Goal: Task Accomplishment & Management: Use online tool/utility

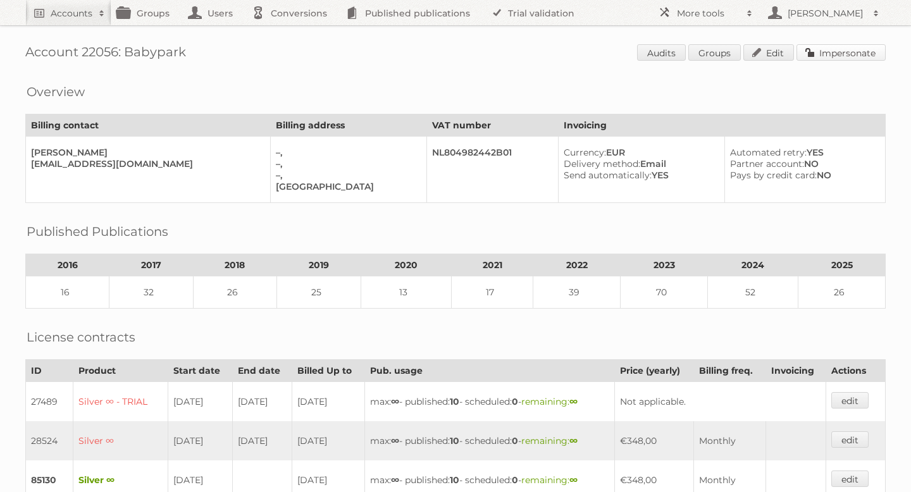
click at [819, 51] on link "Impersonate" at bounding box center [841, 52] width 89 height 16
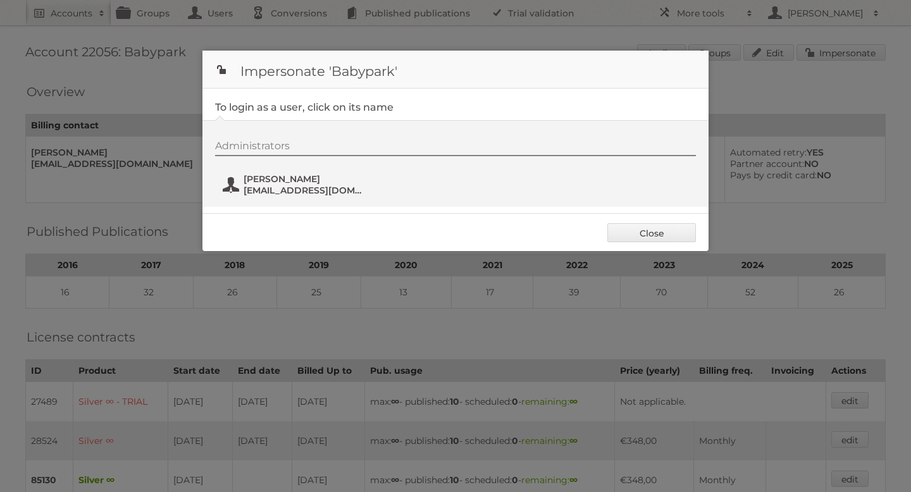
click at [301, 184] on span "[PERSON_NAME]" at bounding box center [305, 178] width 123 height 11
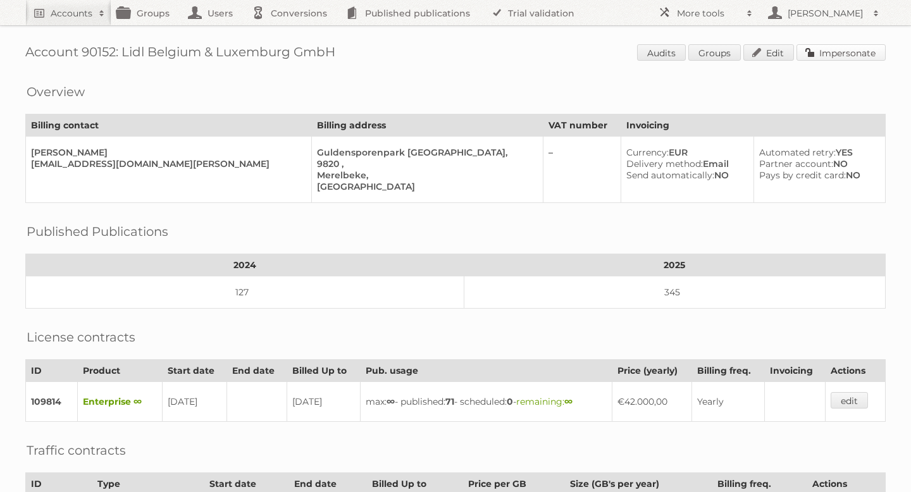
click at [838, 47] on link "Impersonate" at bounding box center [841, 52] width 89 height 16
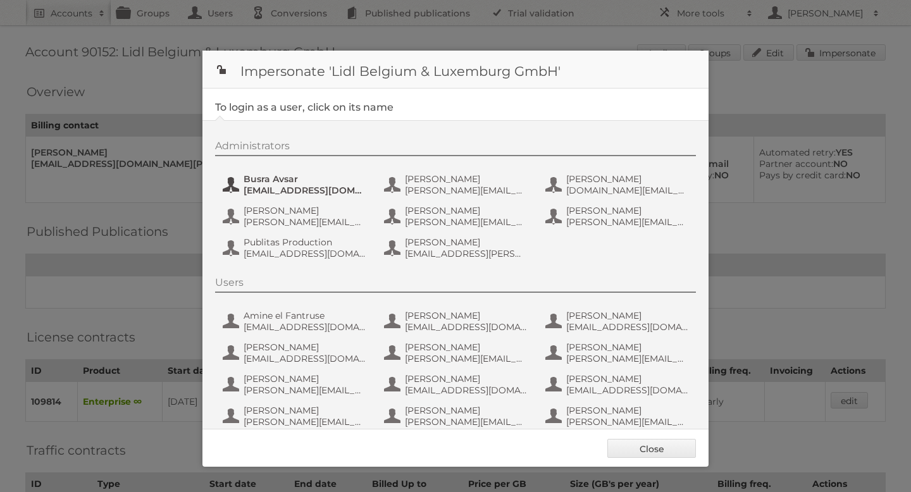
click at [291, 185] on span "[EMAIL_ADDRESS][DOMAIN_NAME]" at bounding box center [305, 190] width 123 height 11
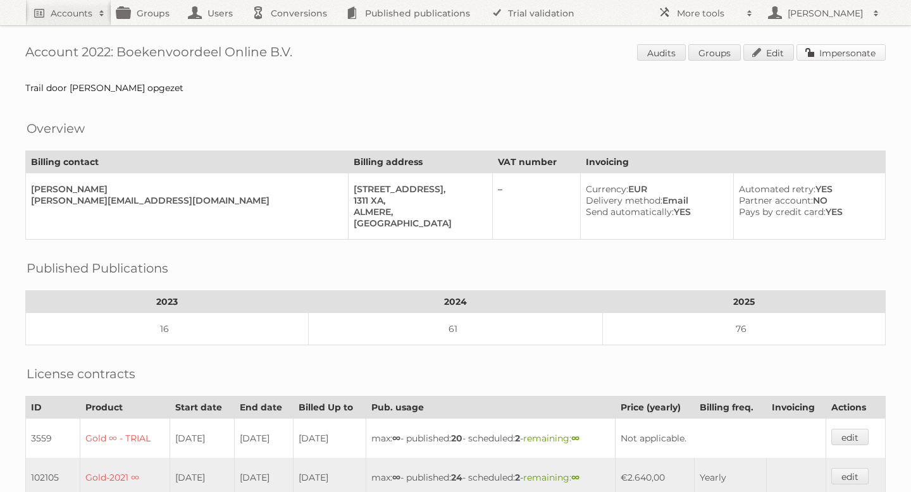
click at [811, 48] on link "Impersonate" at bounding box center [841, 52] width 89 height 16
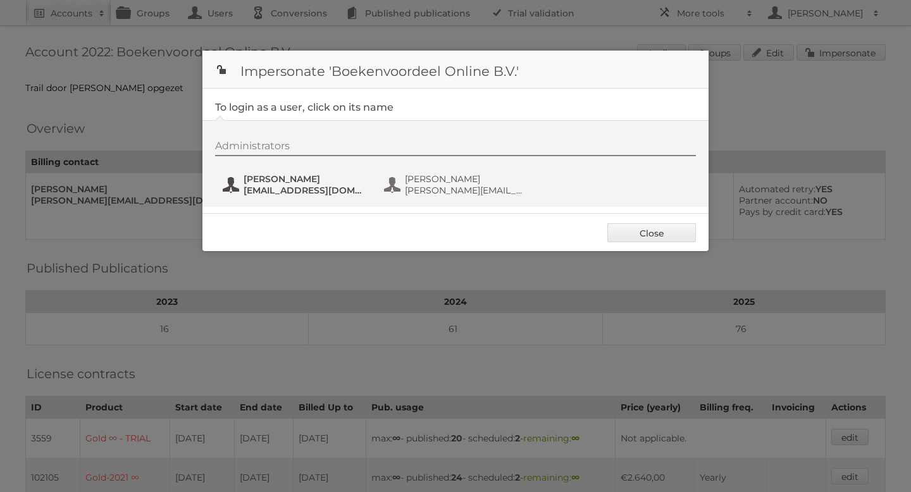
click at [309, 179] on span "Mariska Snel" at bounding box center [305, 178] width 123 height 11
